Goal: Find specific page/section: Find specific page/section

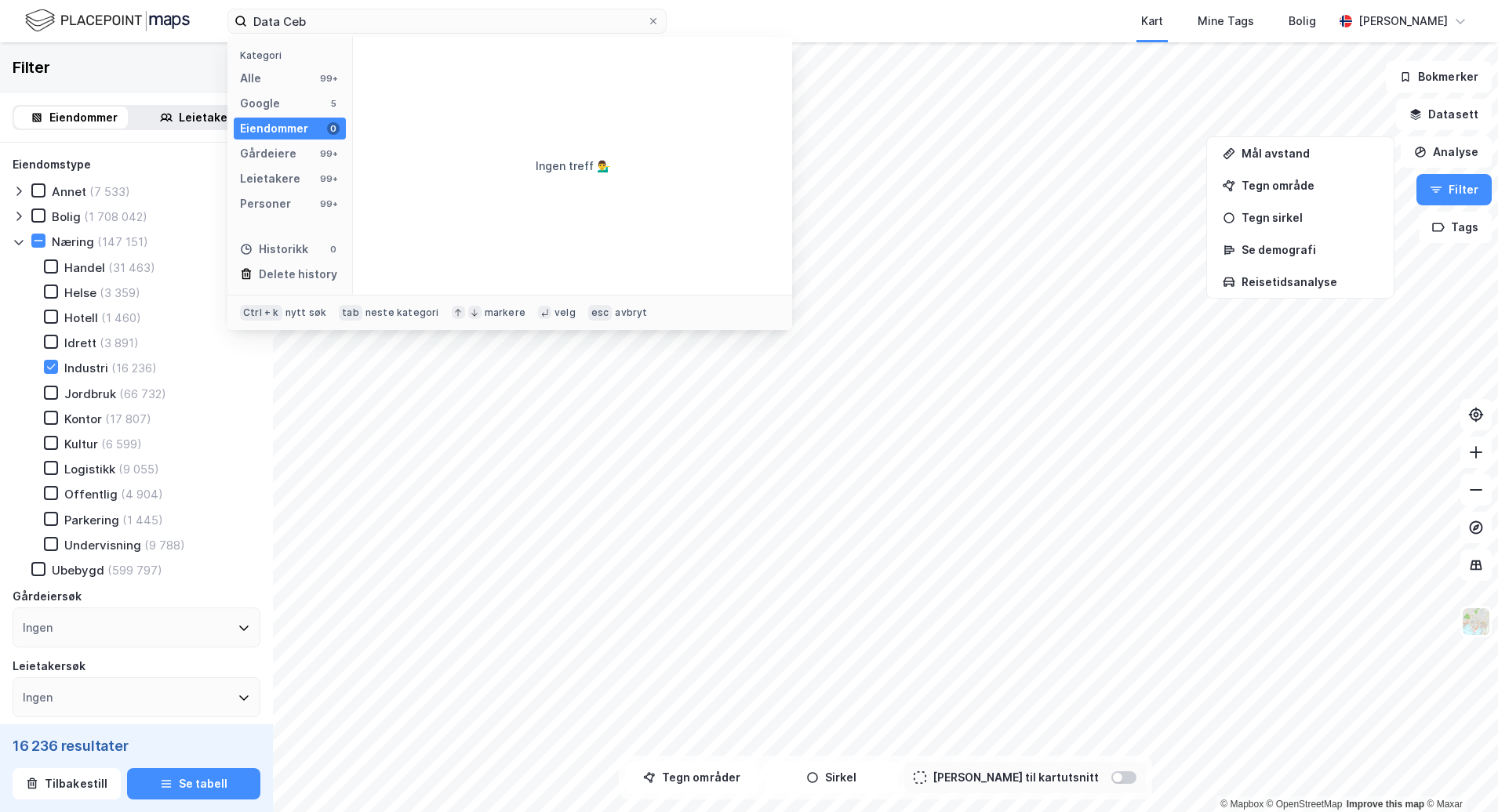
scroll to position [78, 0]
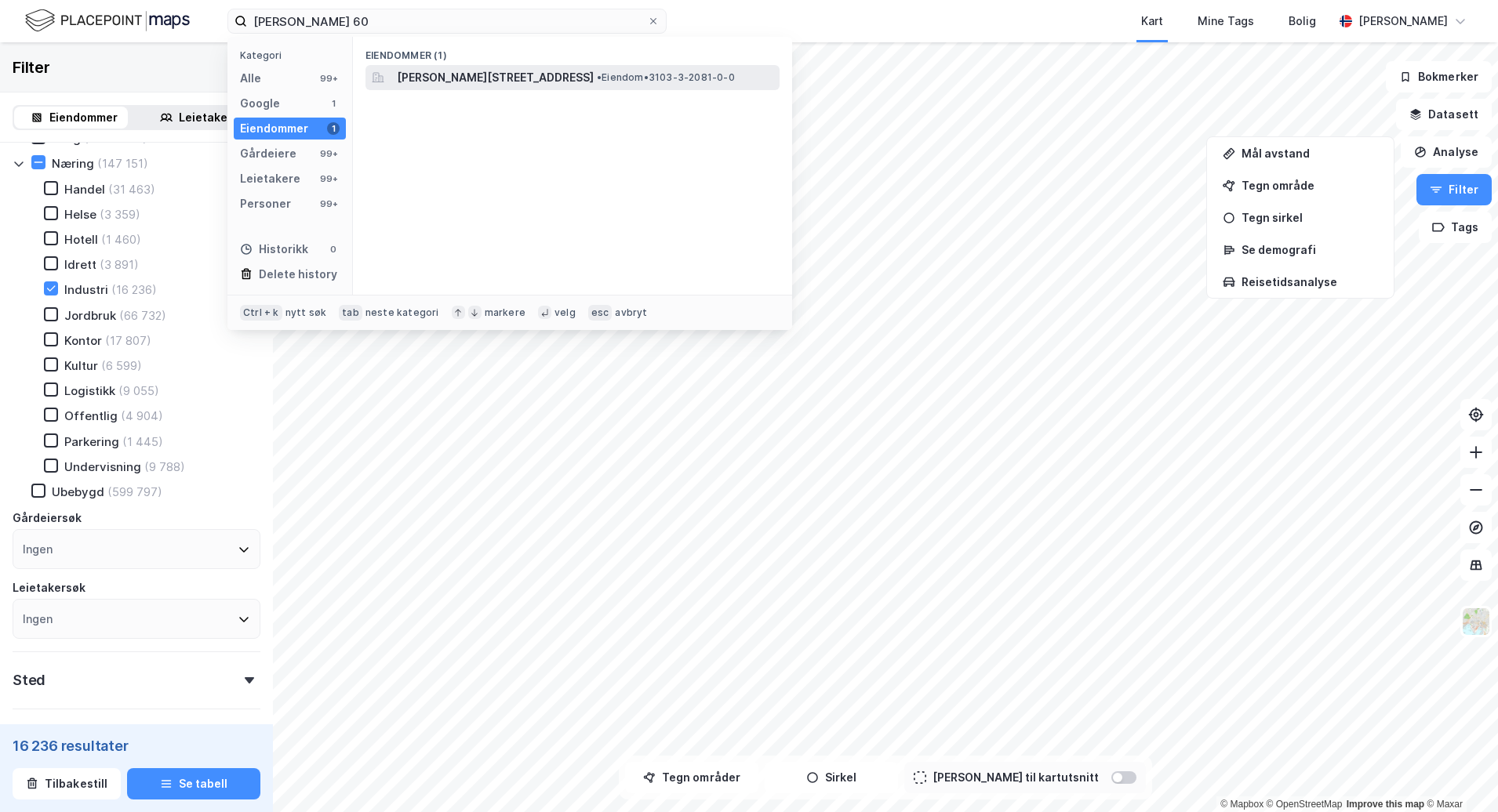
type input "[PERSON_NAME] 60"
click at [583, 82] on span "[PERSON_NAME][STREET_ADDRESS]" at bounding box center [495, 77] width 197 height 18
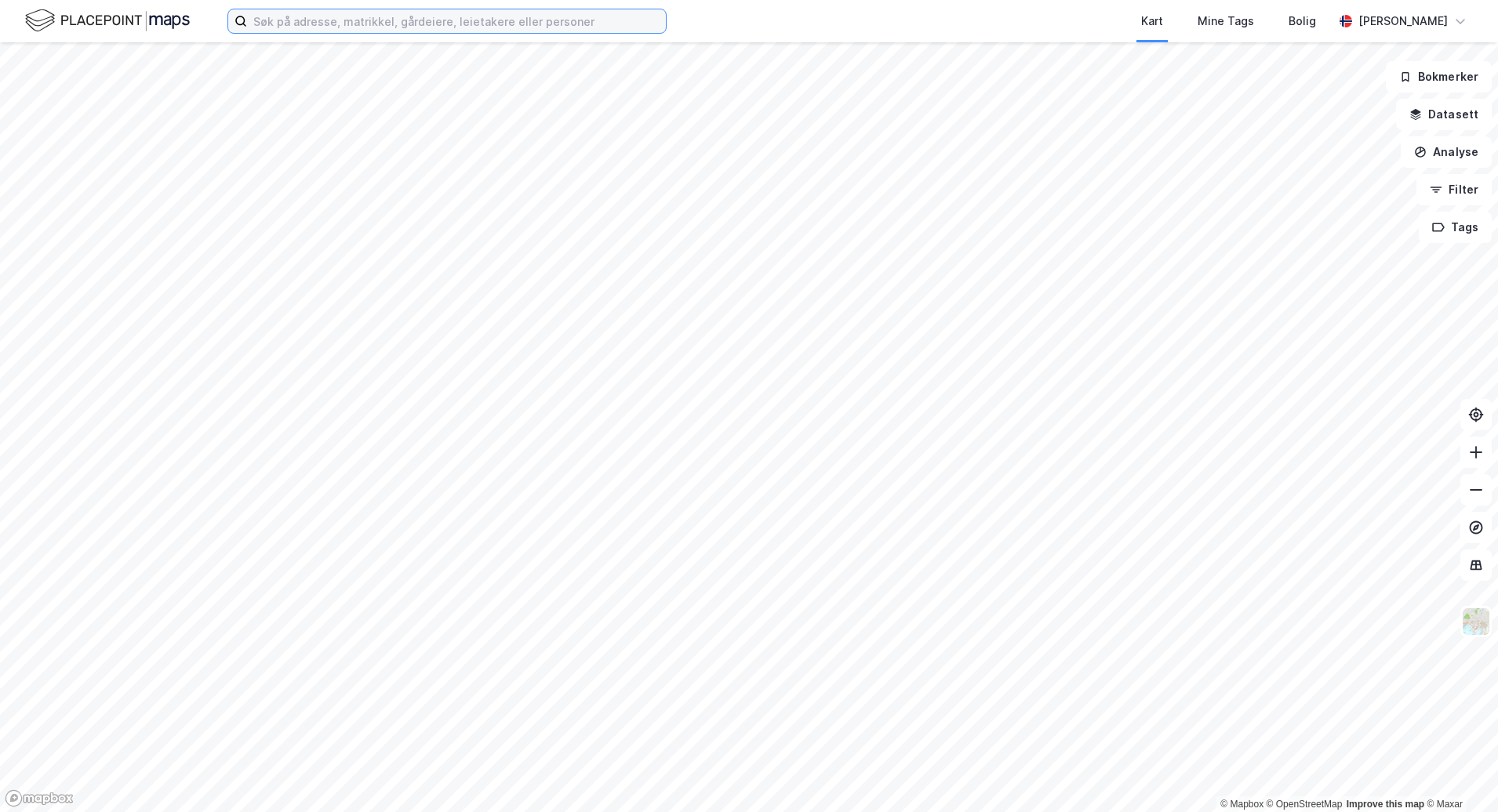
click at [330, 24] on input at bounding box center [456, 21] width 419 height 24
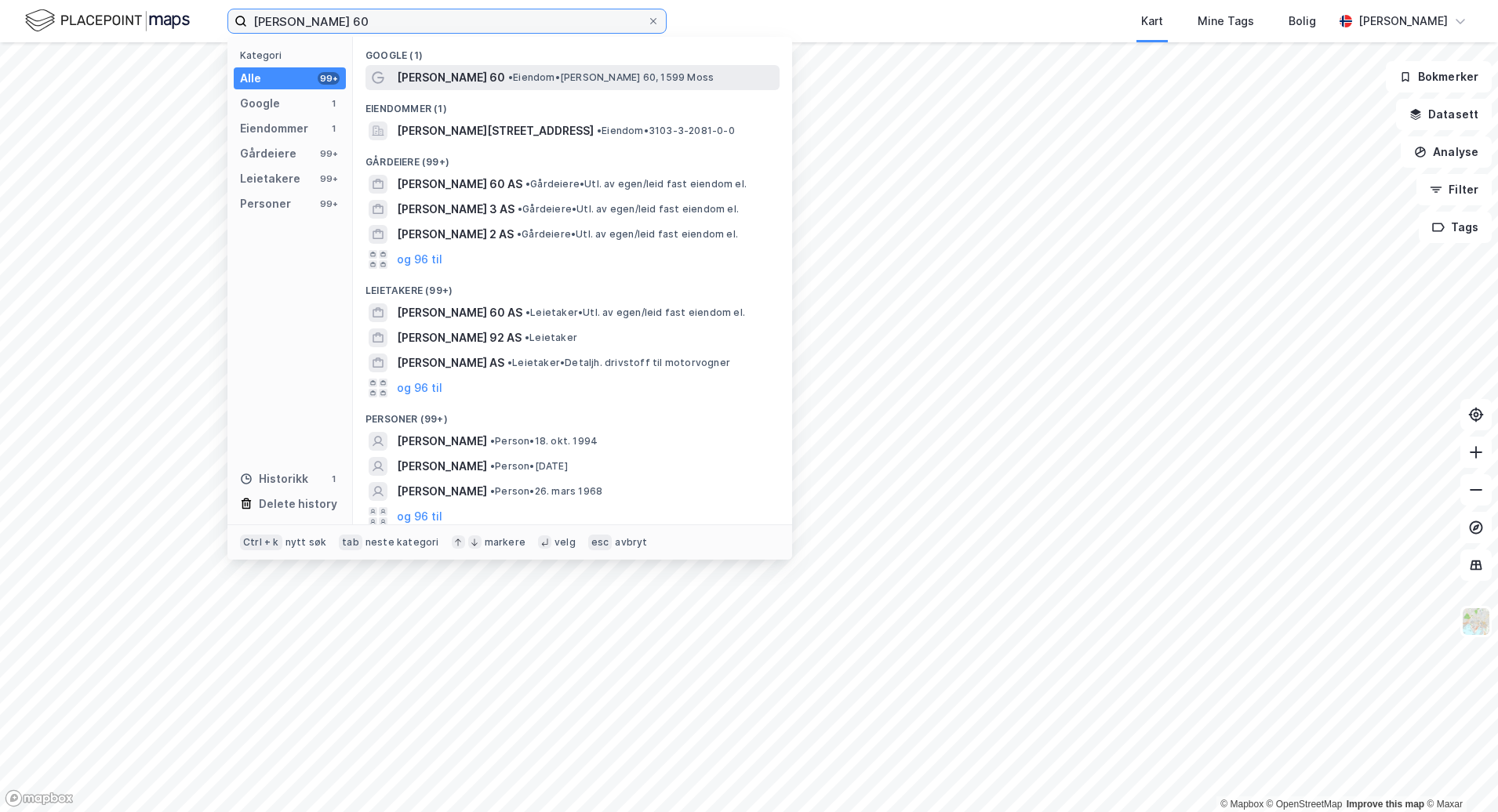
type input "[PERSON_NAME] 60"
click at [582, 87] on div "[PERSON_NAME] 60 • [PERSON_NAME] 60, 1599 Moss" at bounding box center [572, 77] width 414 height 25
